Goal: Transaction & Acquisition: Purchase product/service

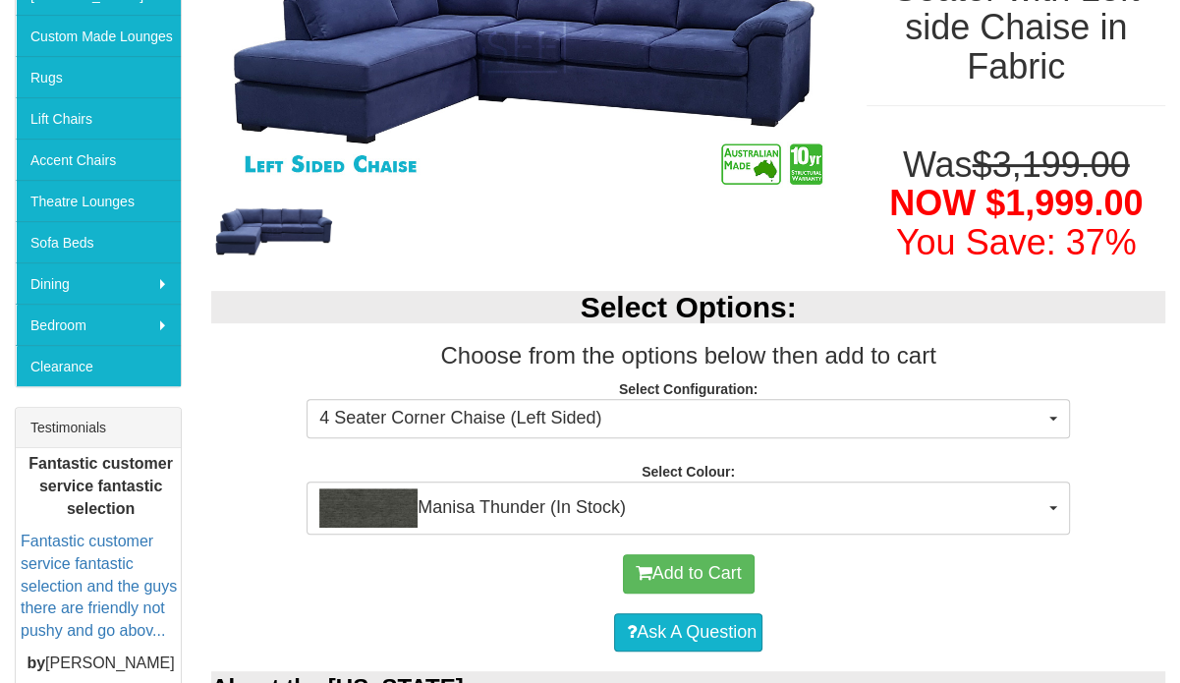
scroll to position [460, 0]
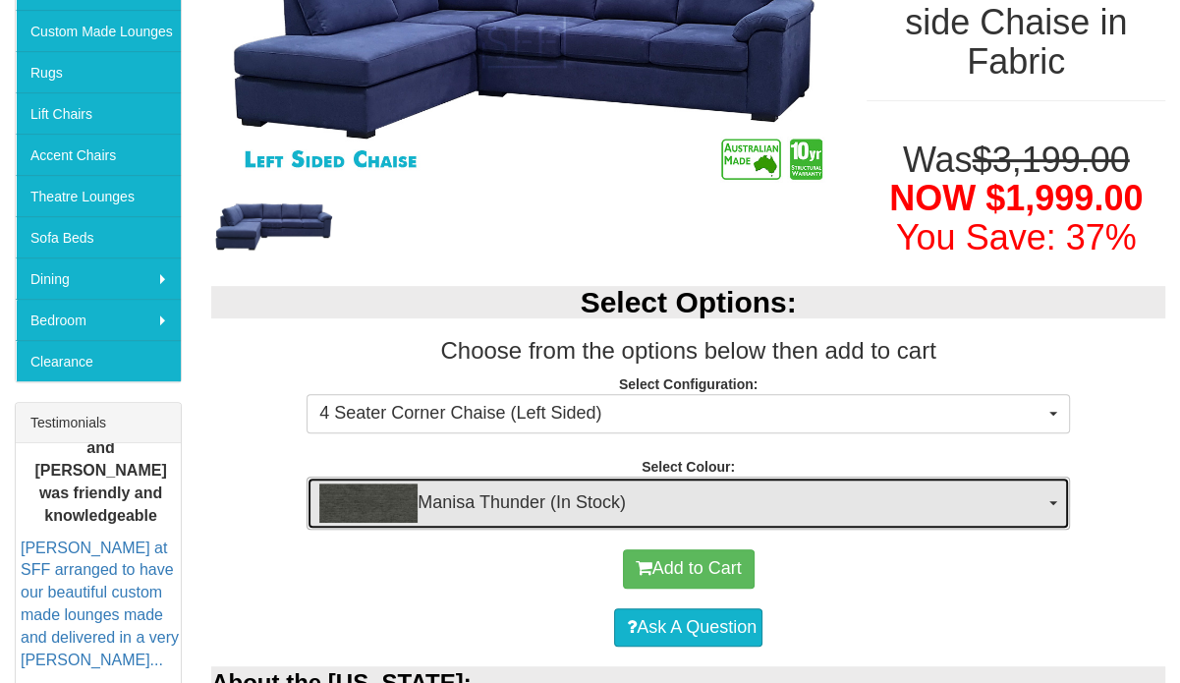
click at [550, 484] on span "Manisa Thunder (In Stock)" at bounding box center [681, 503] width 725 height 39
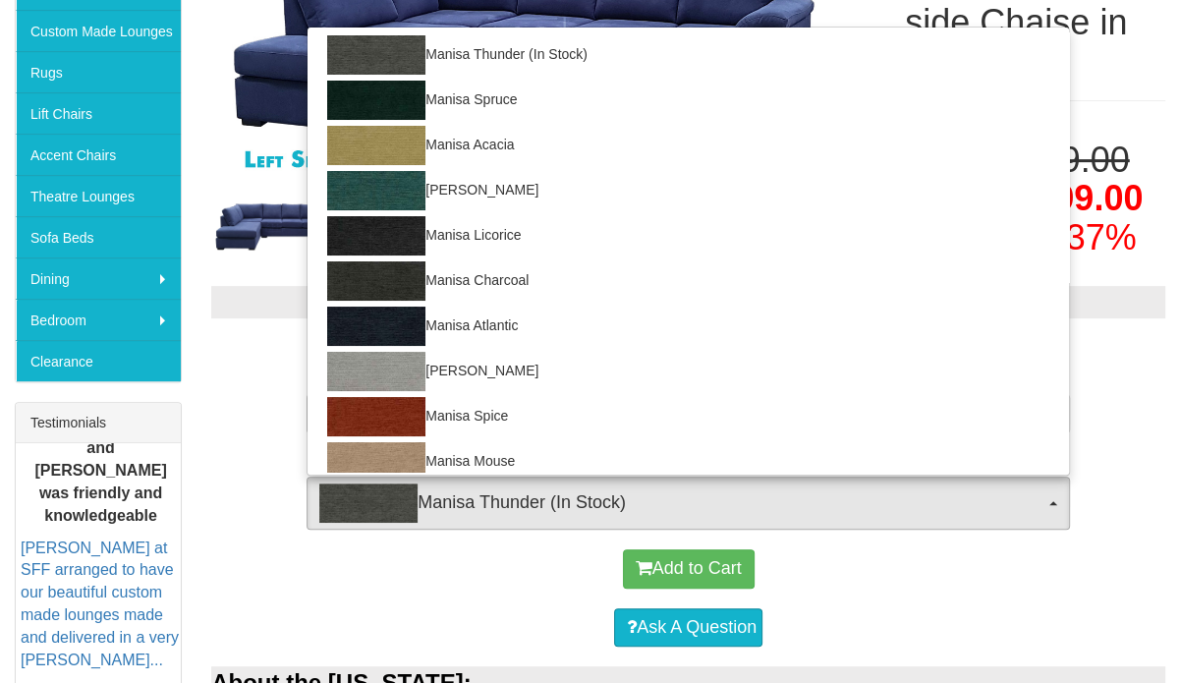
click at [456, 599] on div "Ask A Question" at bounding box center [688, 628] width 935 height 59
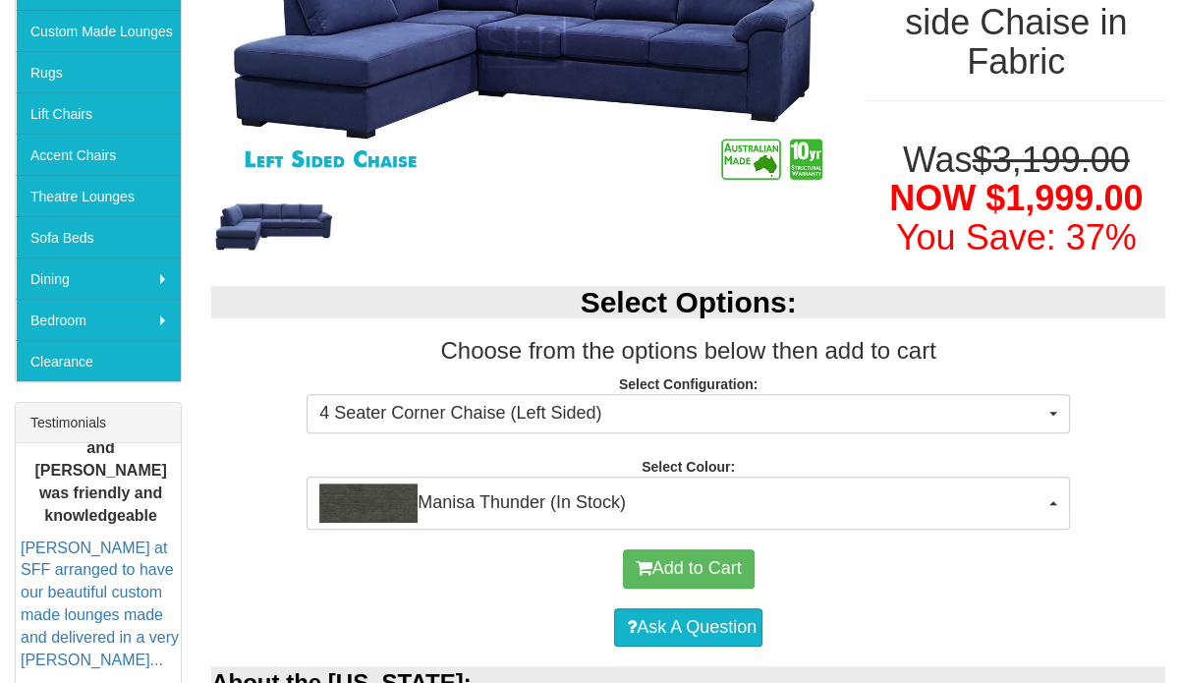
scroll to position [271, 0]
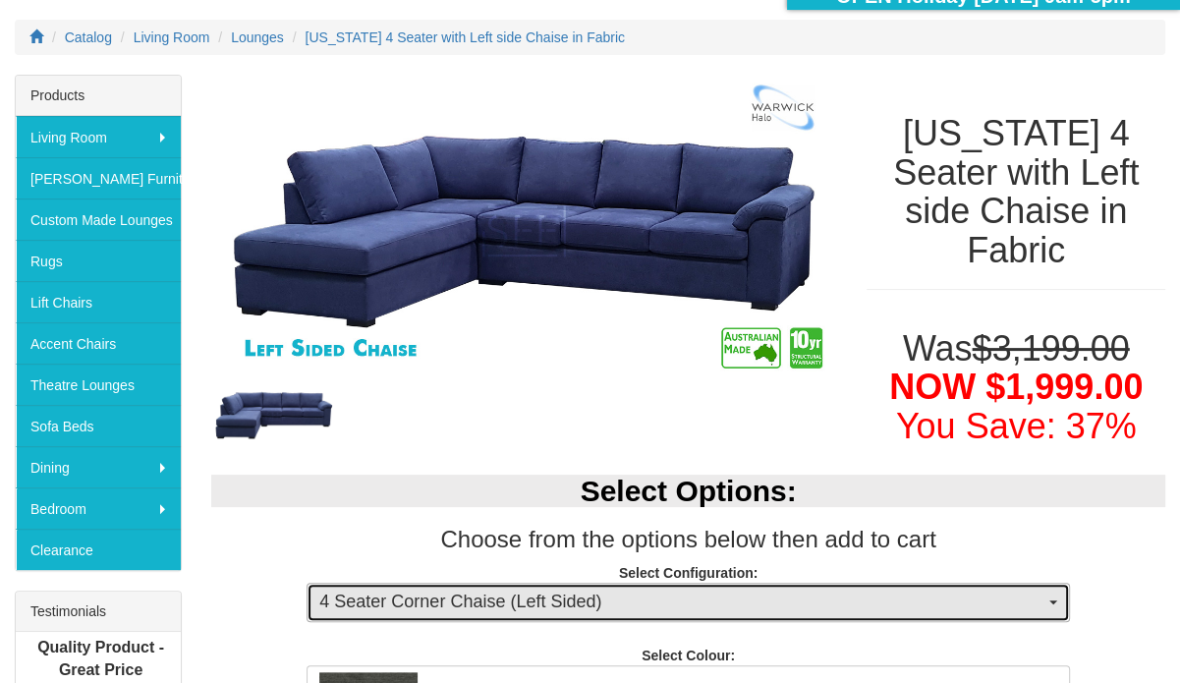
click at [523, 590] on span "4 Seater Corner Chaise (Left Sided)" at bounding box center [681, 603] width 725 height 26
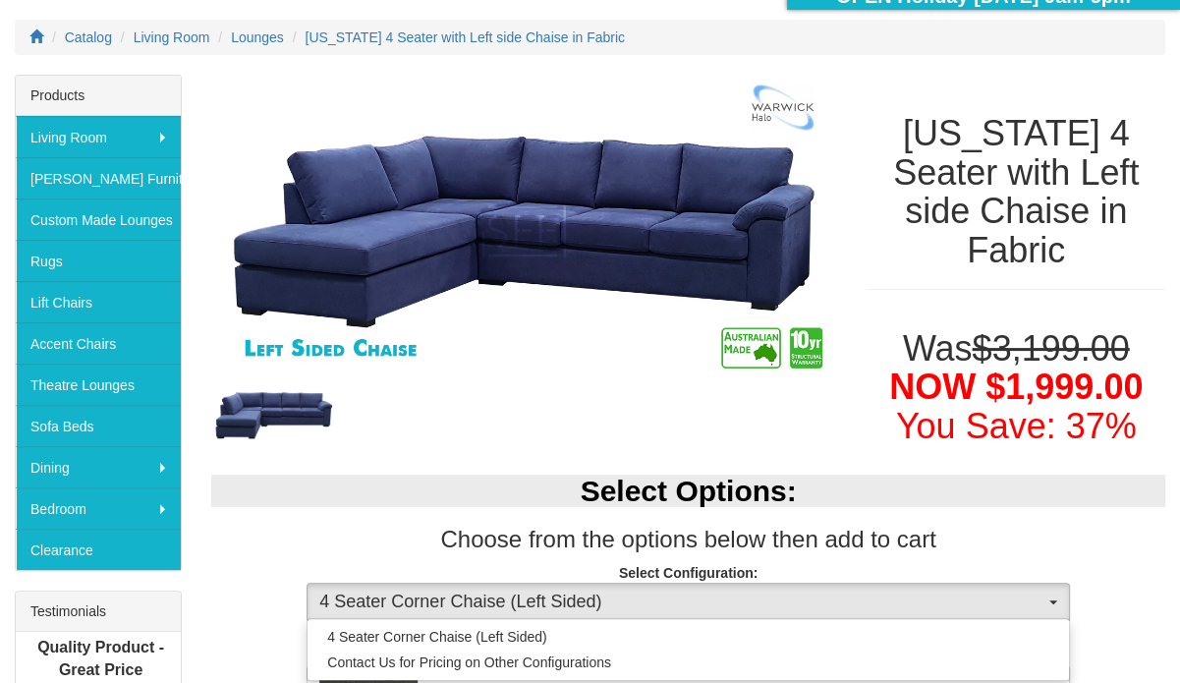
click at [545, 455] on div "Select Options: Choose from the options below then add to cart Select Configura…" at bounding box center [689, 586] width 984 height 262
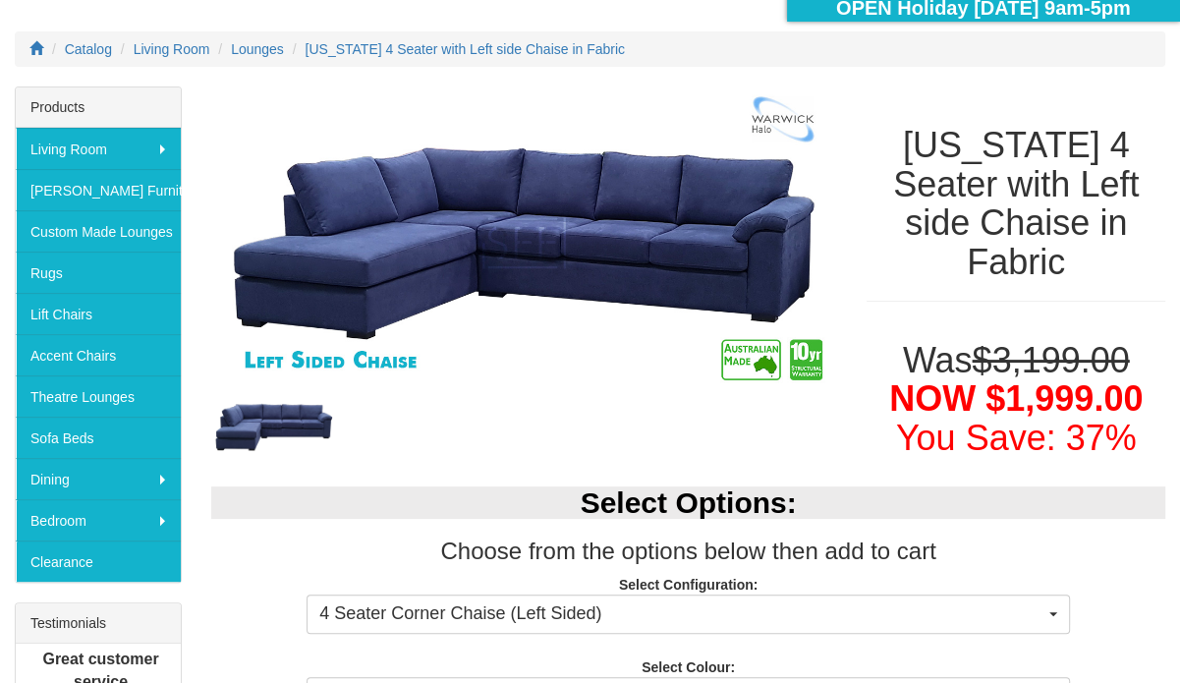
scroll to position [256, 0]
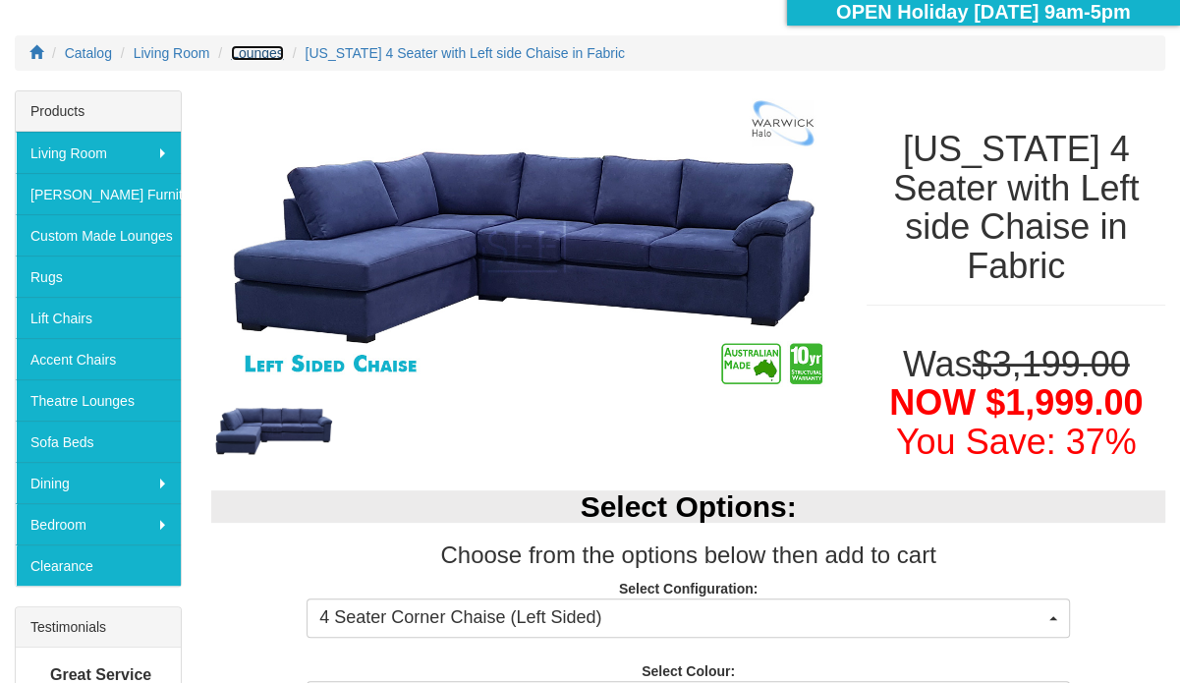
click at [267, 51] on span "Lounges" at bounding box center [257, 53] width 53 height 16
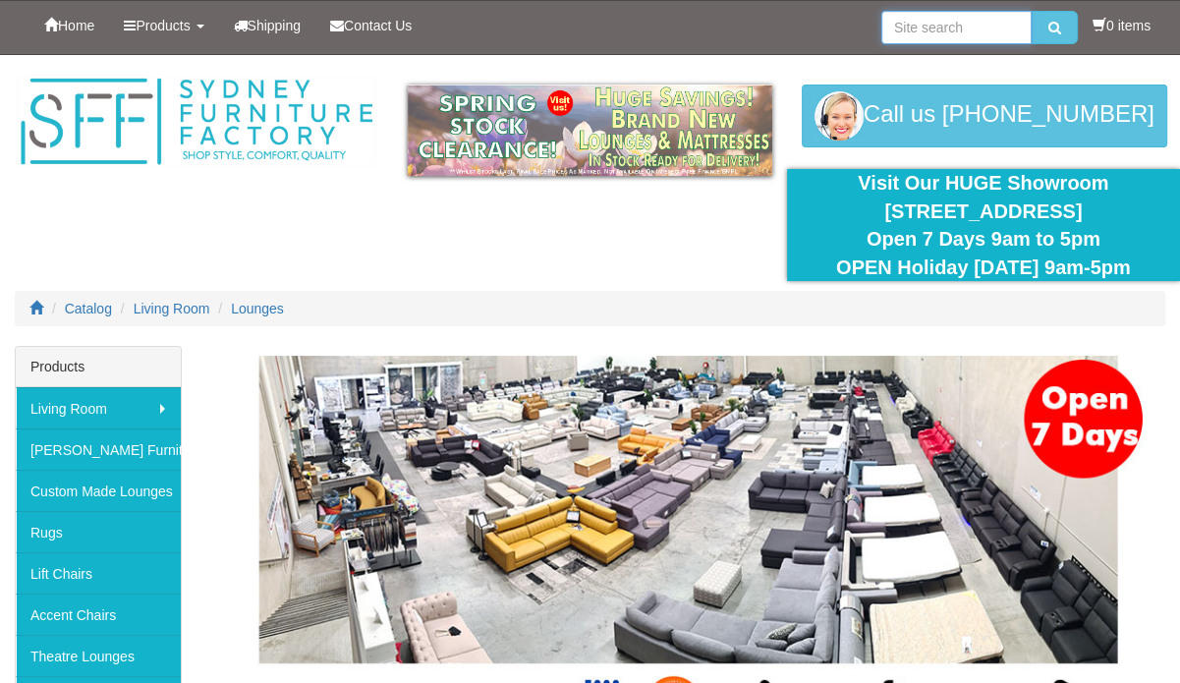
click at [946, 34] on input "search" at bounding box center [957, 27] width 150 height 33
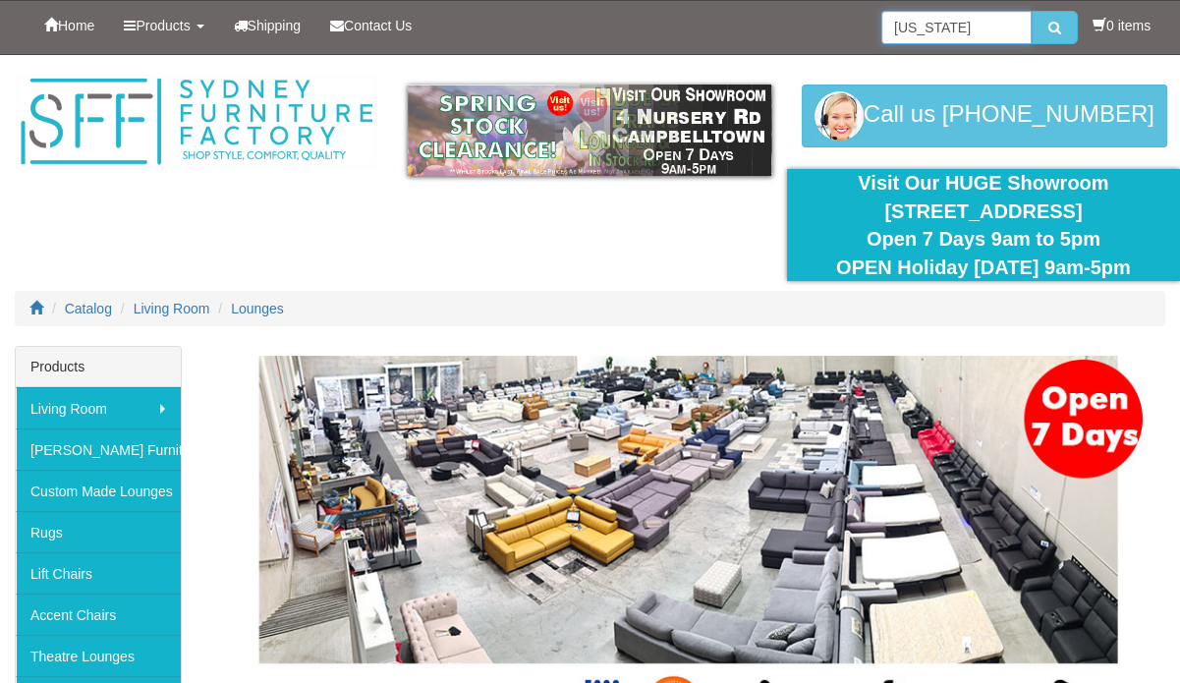
type input "[US_STATE]"
click at [1032, 11] on button "submit" at bounding box center [1055, 27] width 46 height 33
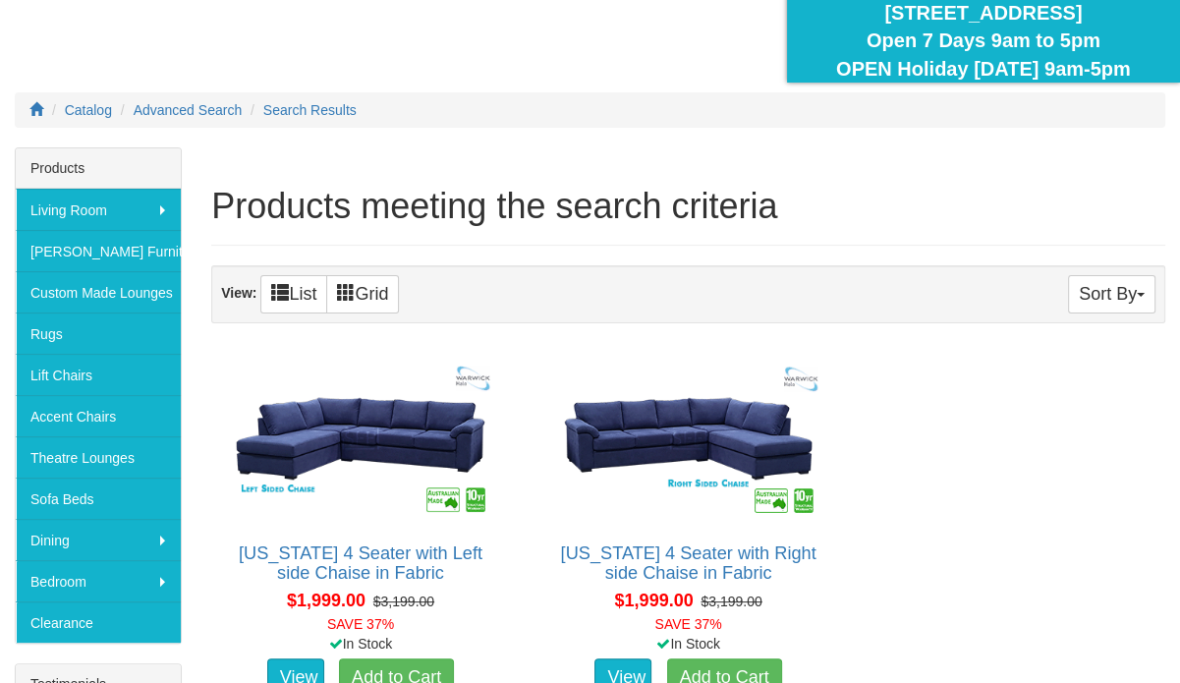
scroll to position [212, 0]
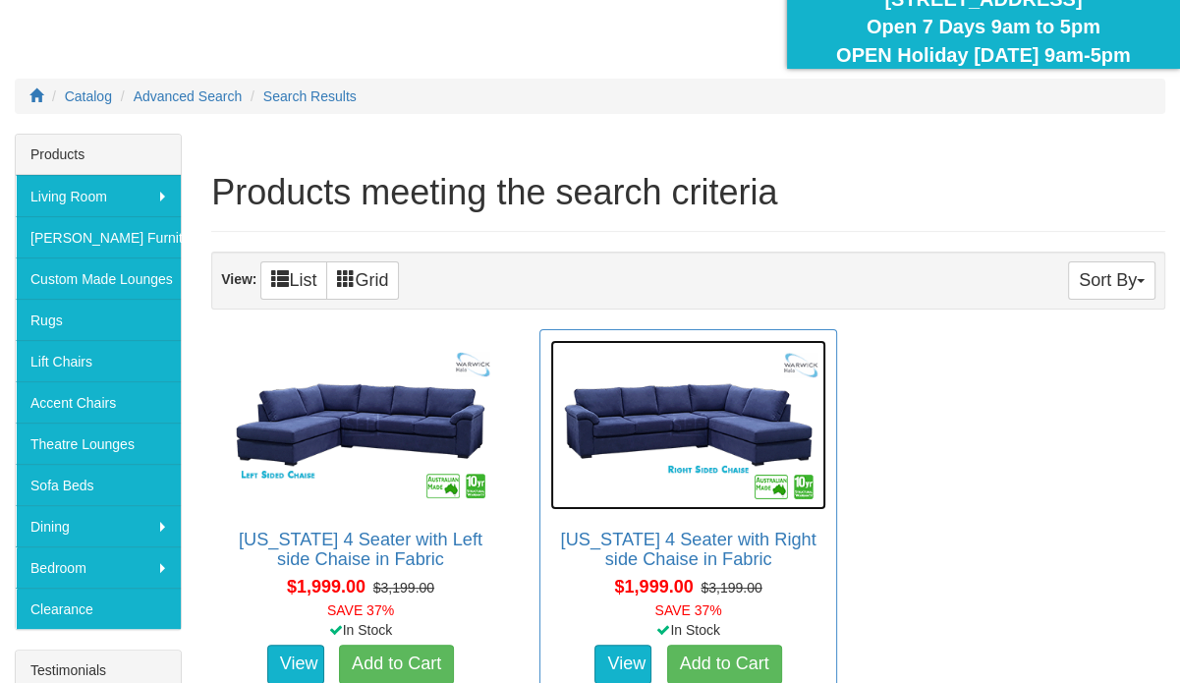
click at [677, 420] on img at bounding box center [688, 425] width 277 height 170
